Goal: Navigation & Orientation: Go to known website

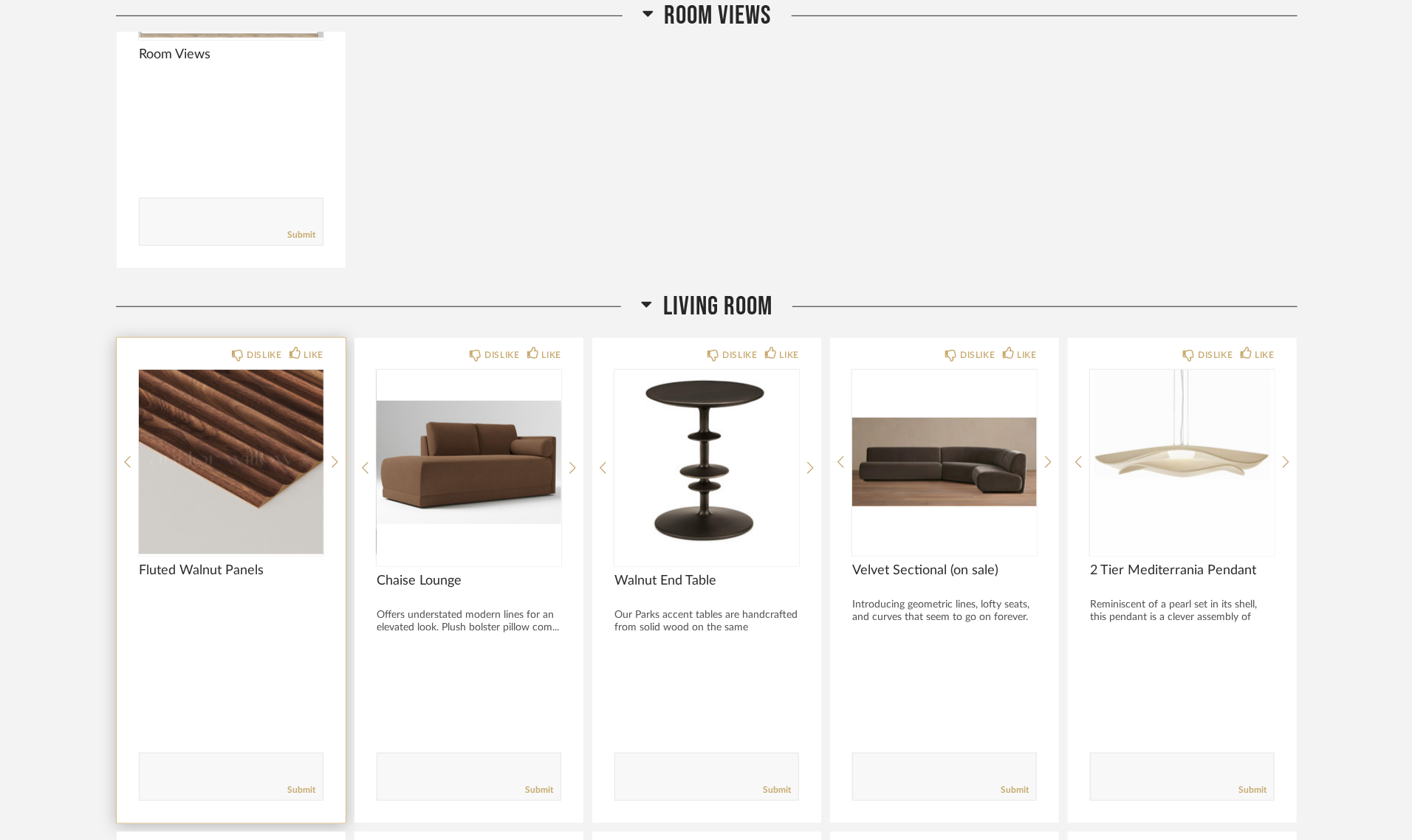
scroll to position [184, 0]
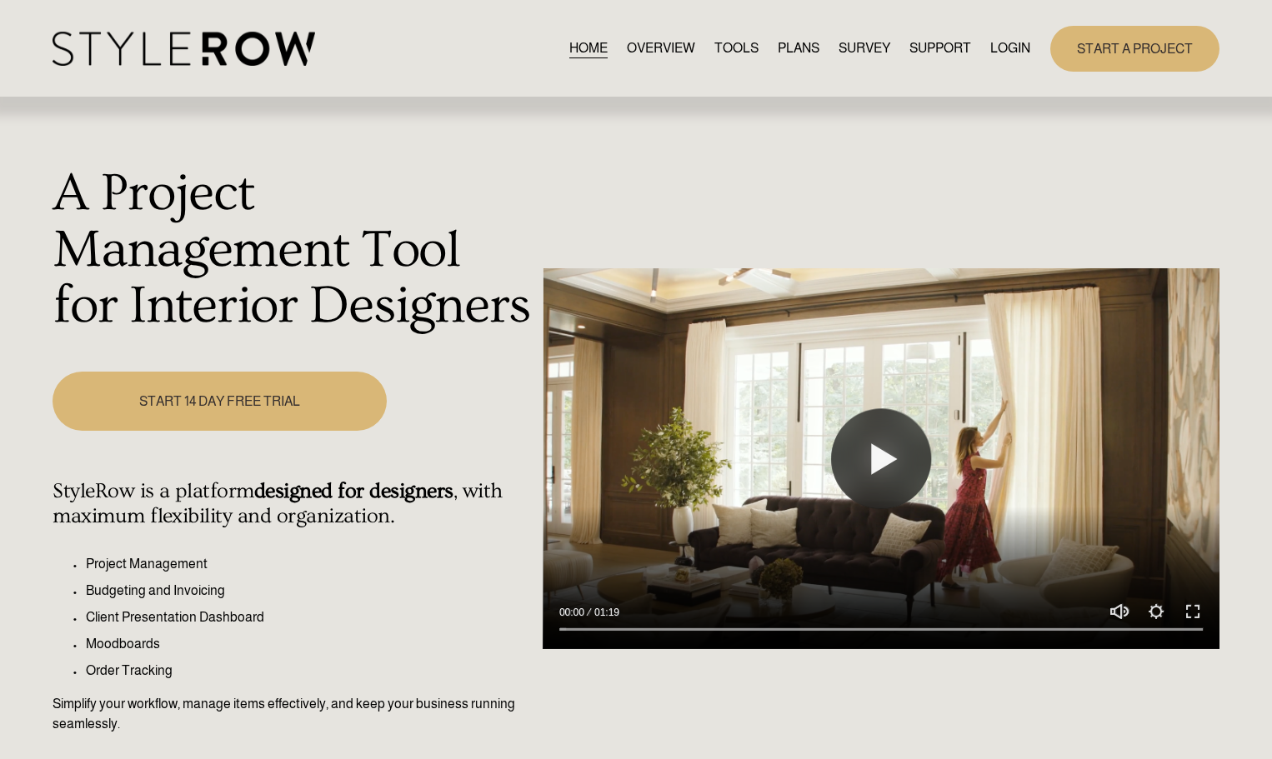
click at [1004, 48] on link "LOGIN" at bounding box center [1010, 49] width 40 height 23
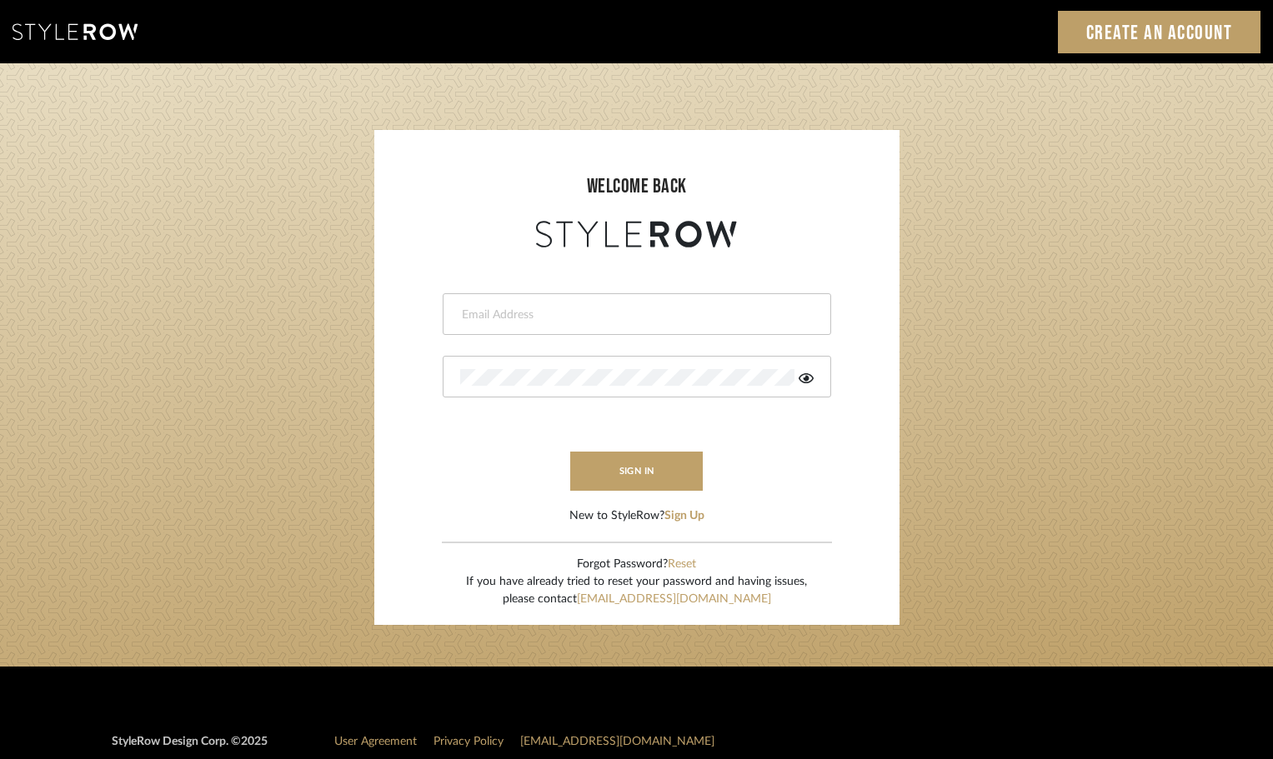
click at [531, 307] on input "email" at bounding box center [634, 315] width 349 height 17
type input "persimmon.design@outlook.com"
click at [590, 464] on button "sign in" at bounding box center [636, 471] width 133 height 39
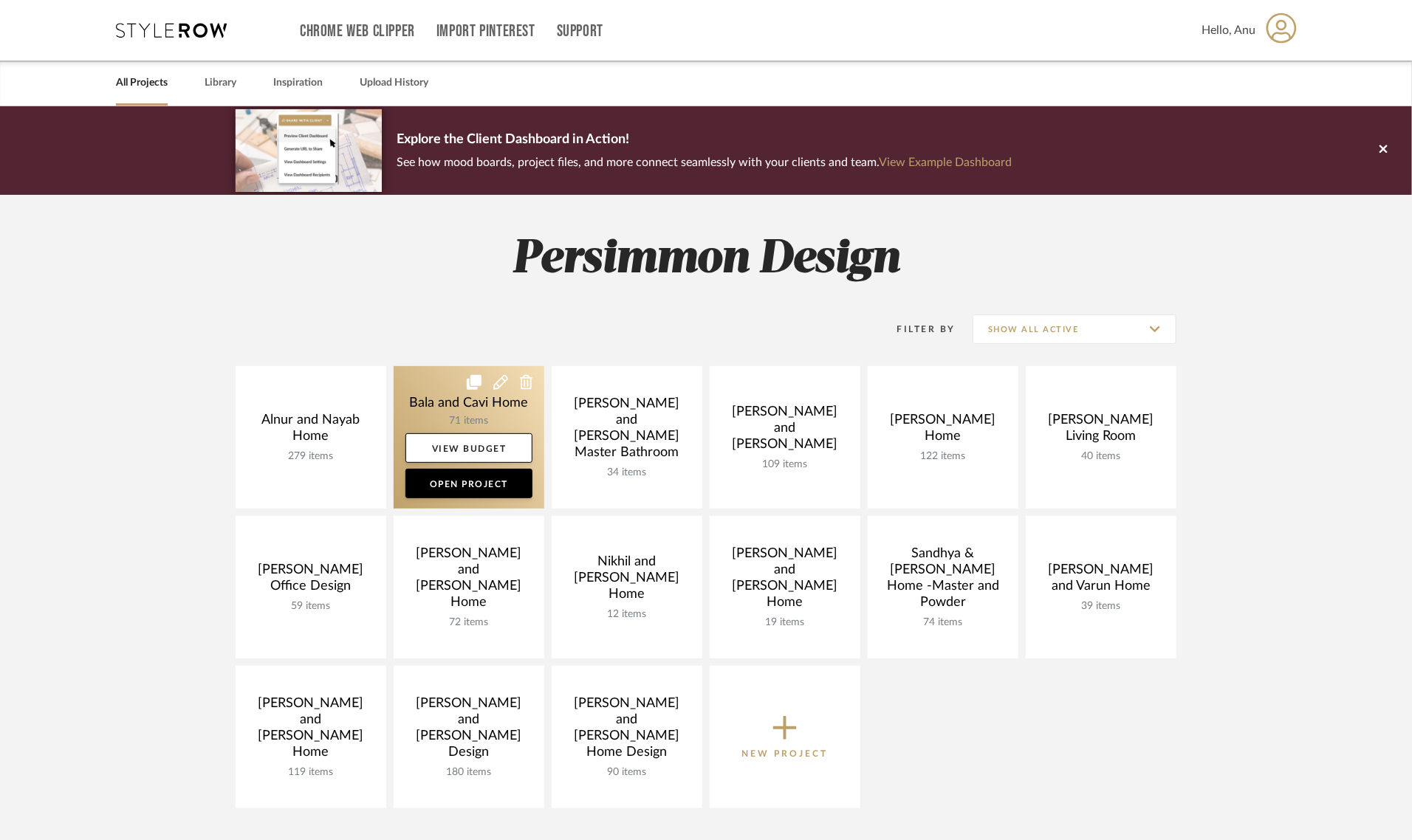
click at [425, 407] on link at bounding box center [469, 437] width 151 height 143
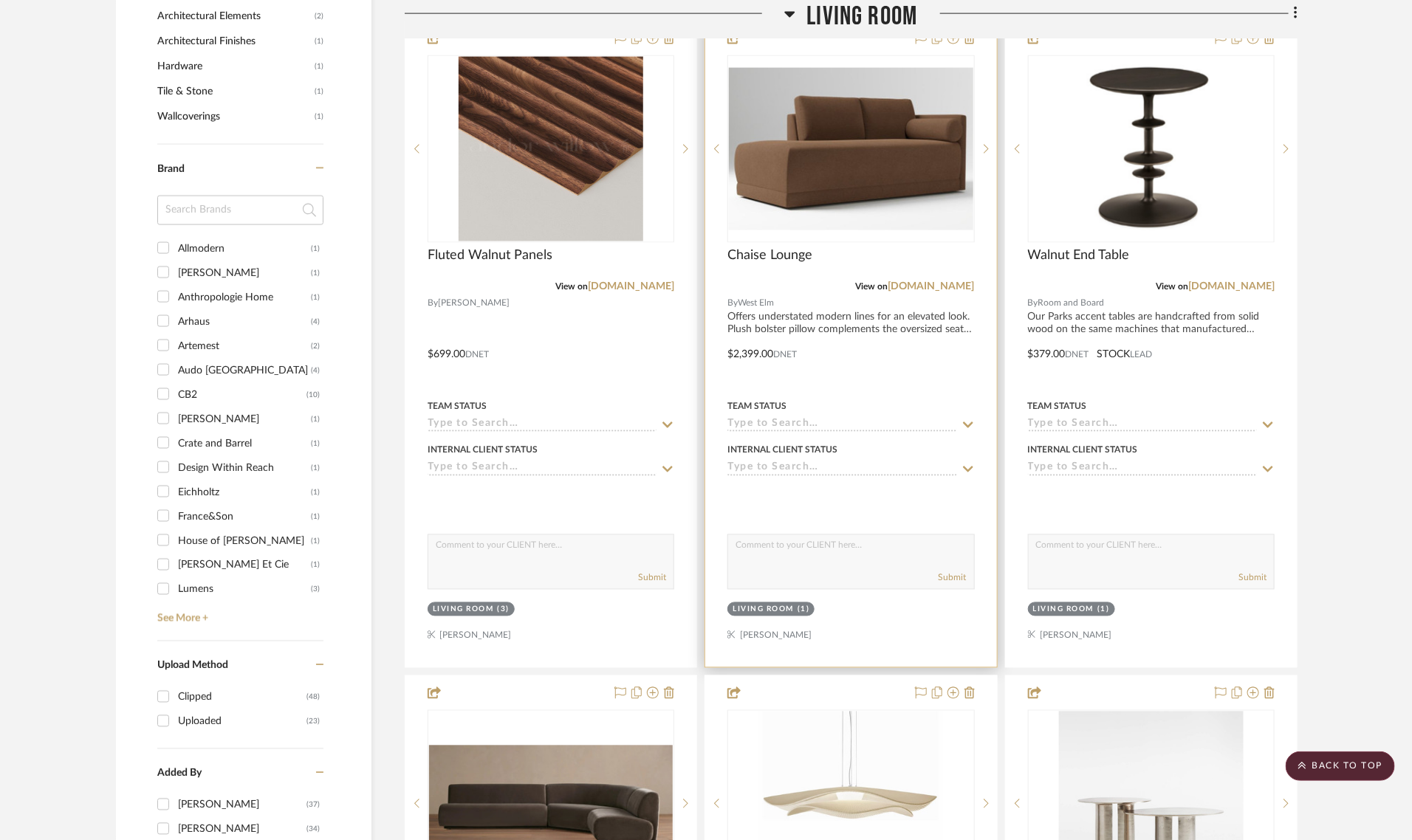
scroll to position [1108, 0]
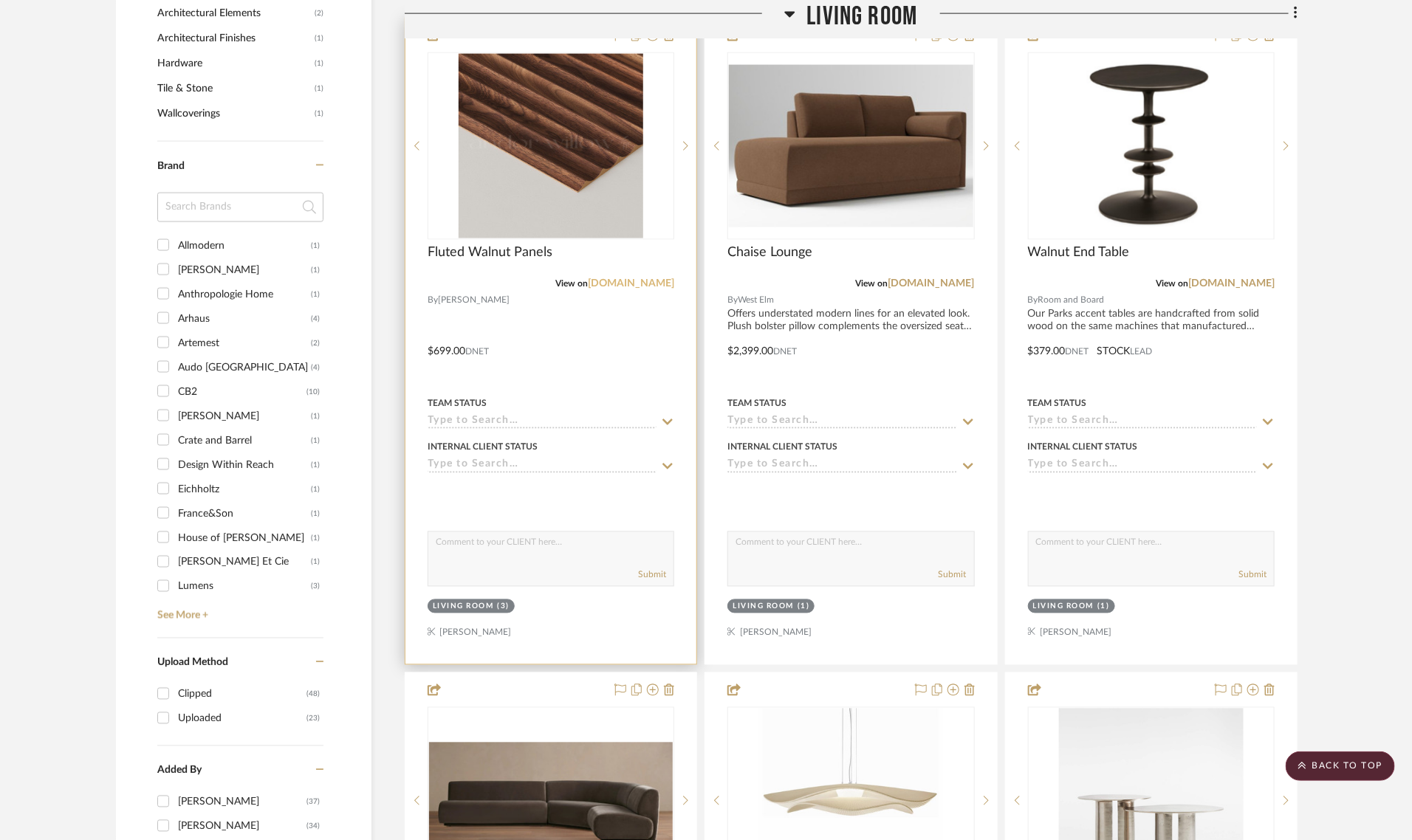
click at [645, 286] on link "[DOMAIN_NAME]" at bounding box center [631, 284] width 87 height 11
